Goal: Task Accomplishment & Management: Use online tool/utility

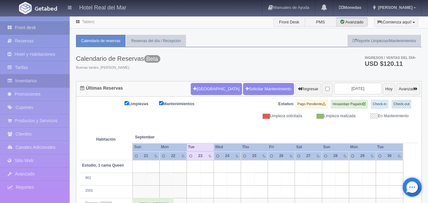
click at [26, 80] on link "Inventarios" at bounding box center [35, 81] width 70 height 13
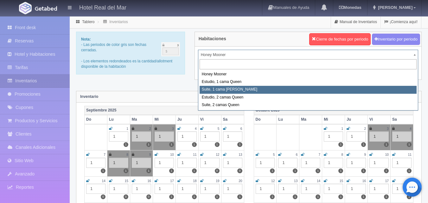
select select "2269"
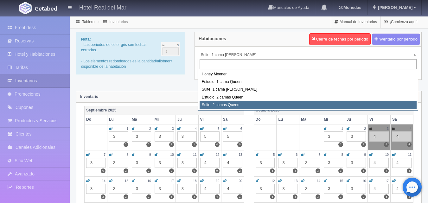
select select "2271"
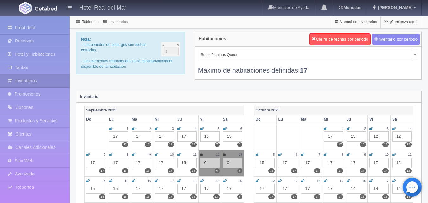
select select "2270"
